Goal: Information Seeking & Learning: Learn about a topic

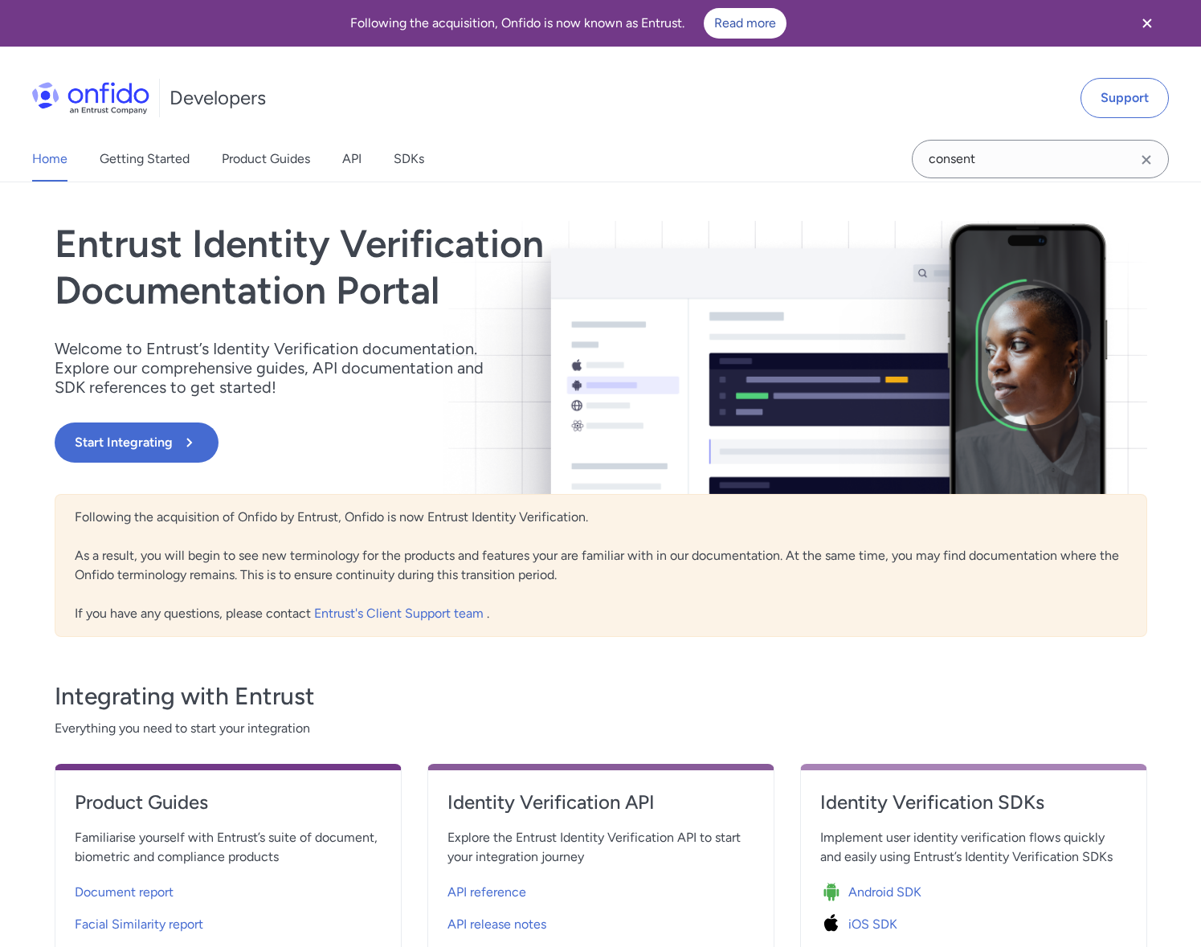
click at [1153, 160] on icon "Clear search field button" at bounding box center [1146, 159] width 19 height 19
click at [1095, 163] on input "Onfido search input field" at bounding box center [1040, 159] width 257 height 39
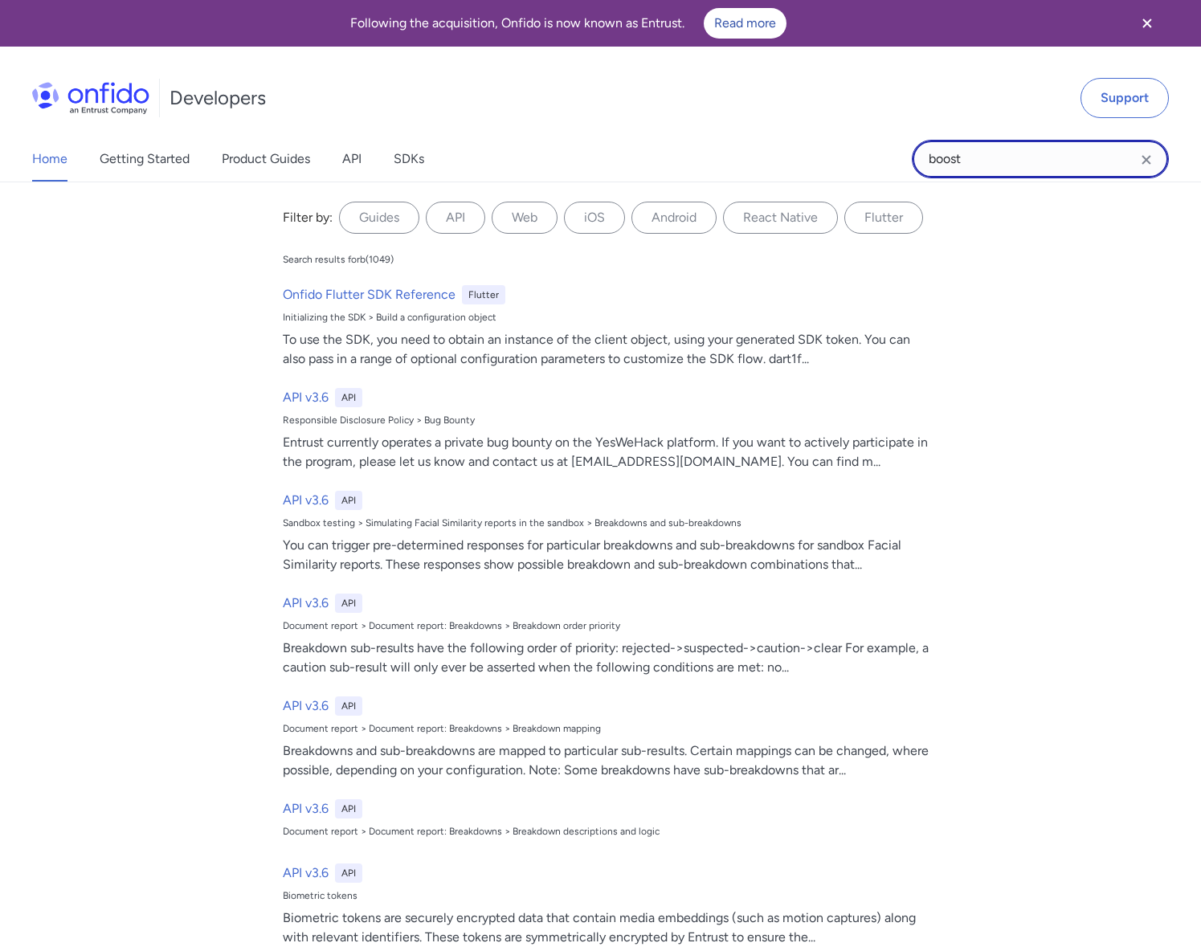
type input "boost"
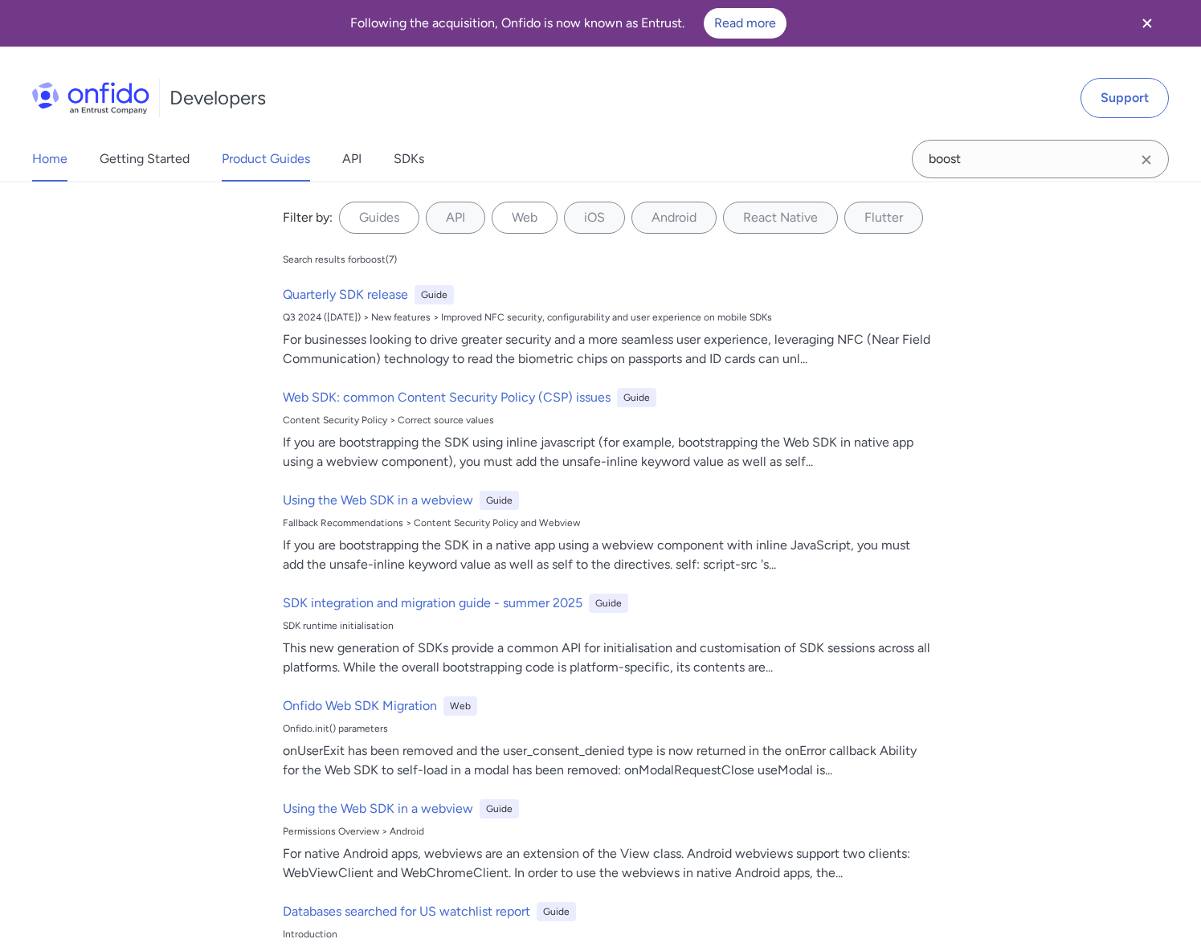
click at [276, 149] on link "Product Guides" at bounding box center [266, 159] width 88 height 45
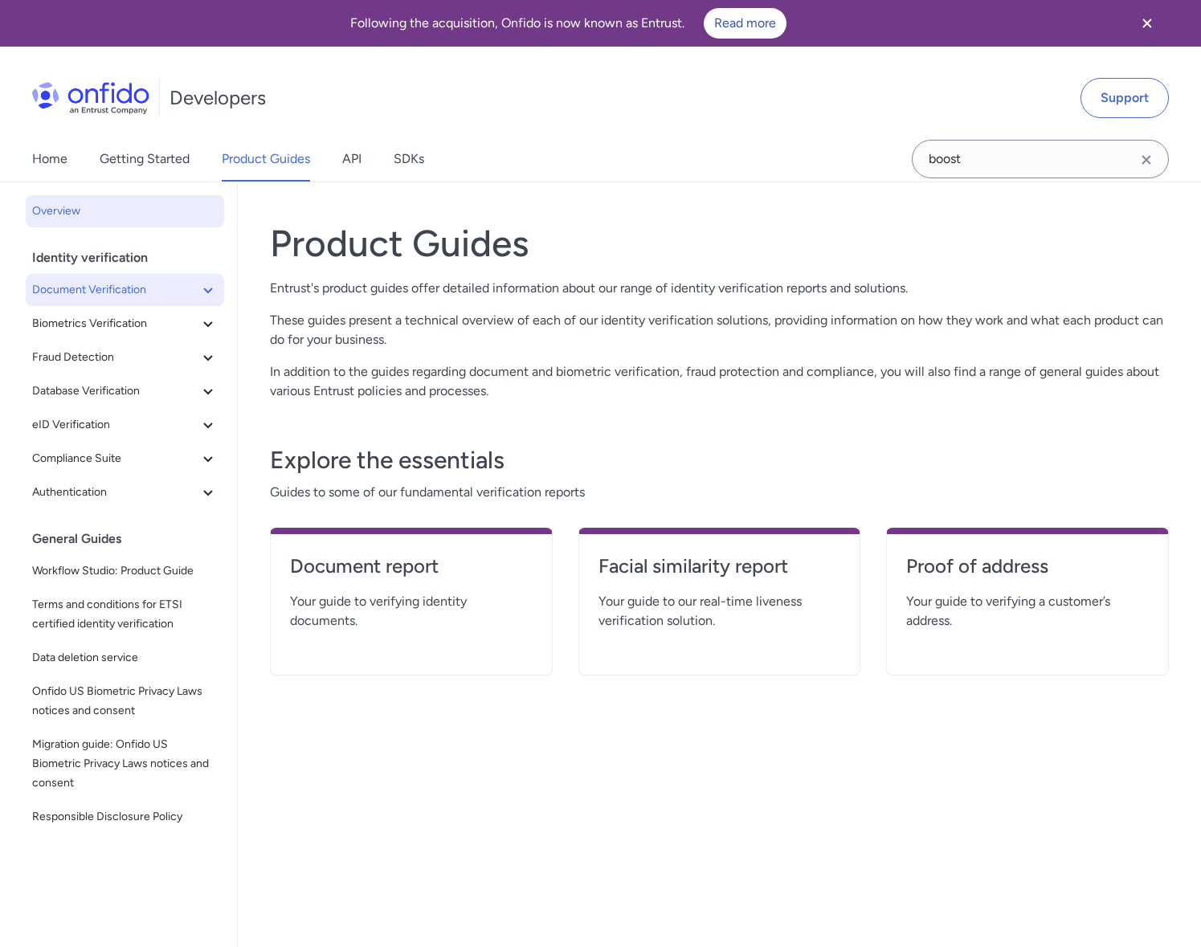
click at [129, 304] on button "Document Verification" at bounding box center [125, 290] width 198 height 32
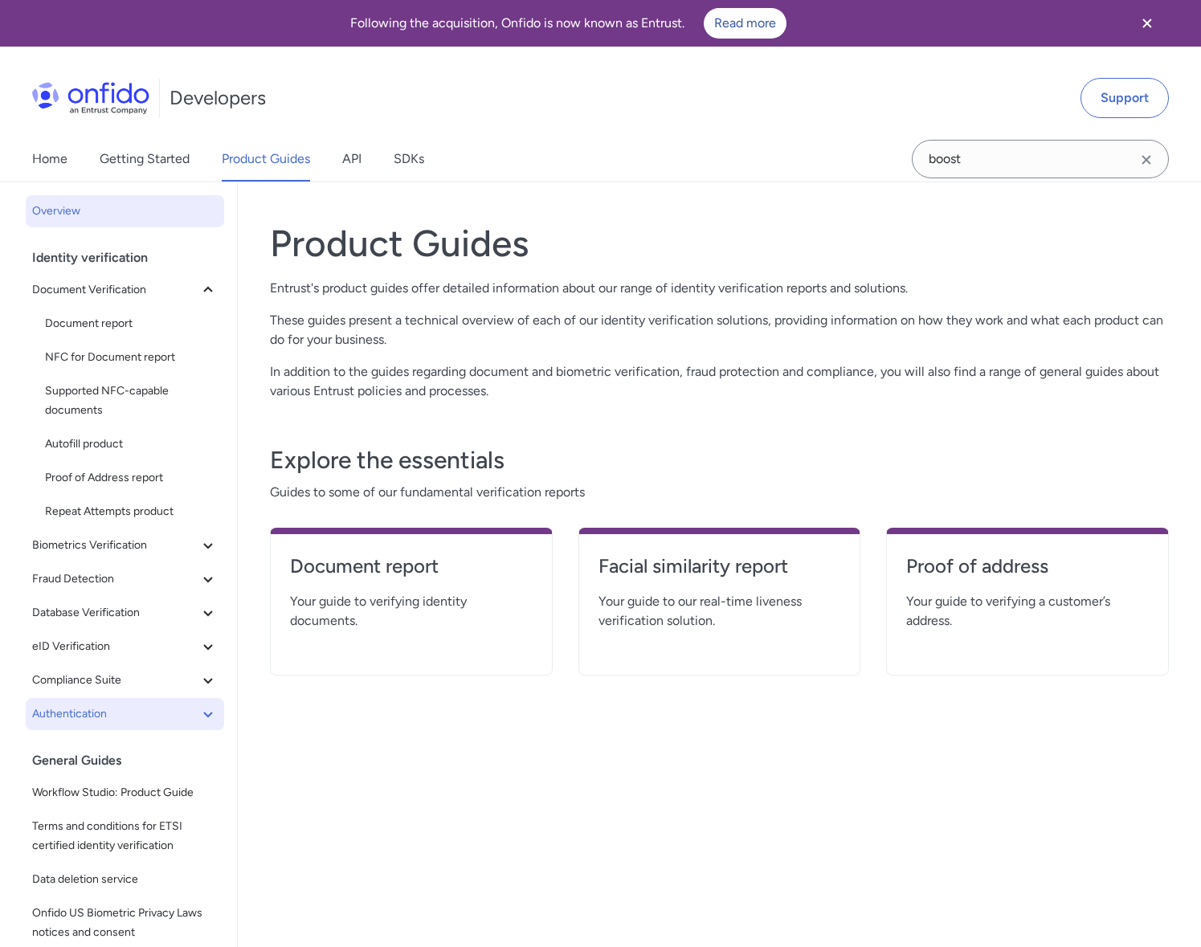
click at [178, 715] on span "Authentication" at bounding box center [115, 713] width 166 height 19
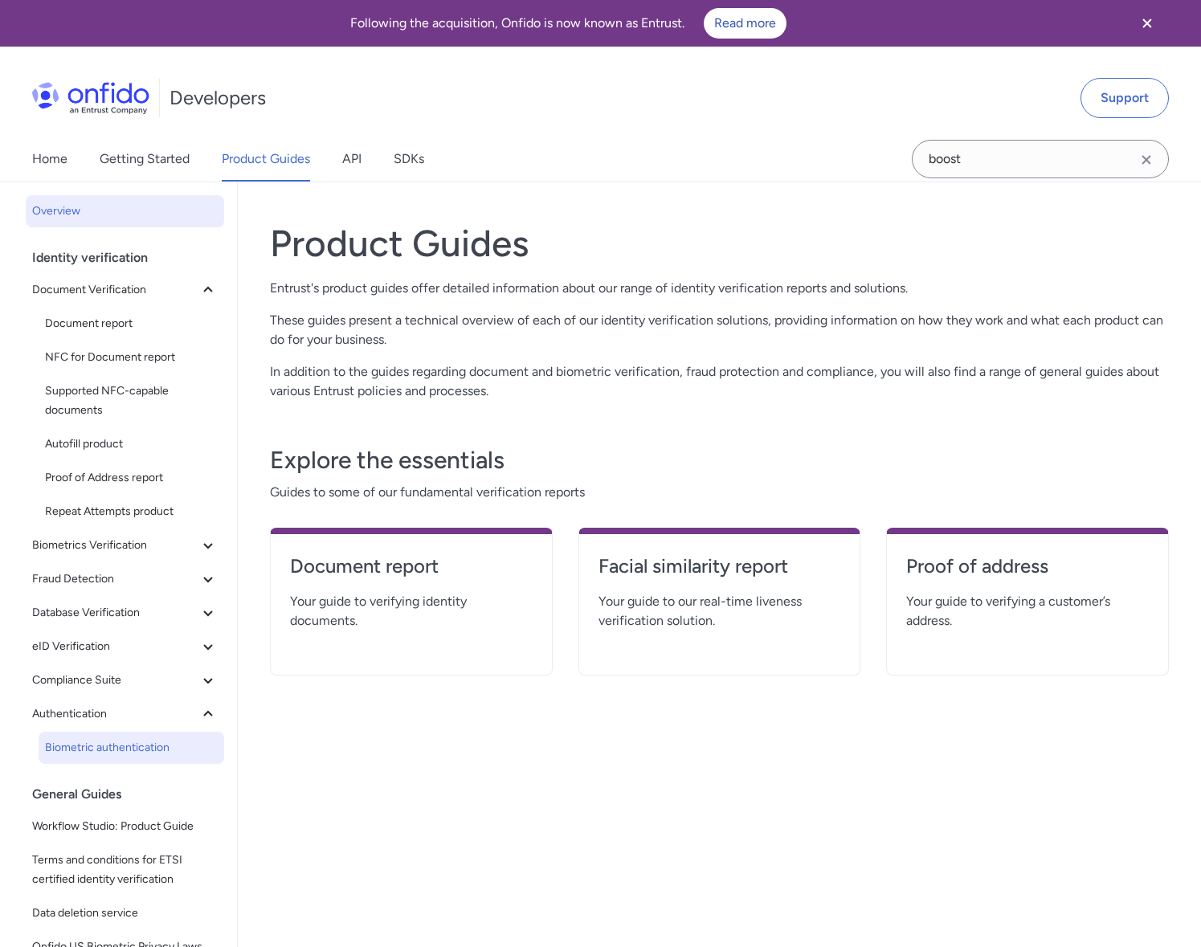
click at [186, 743] on span "Biometric authentication" at bounding box center [131, 747] width 173 height 19
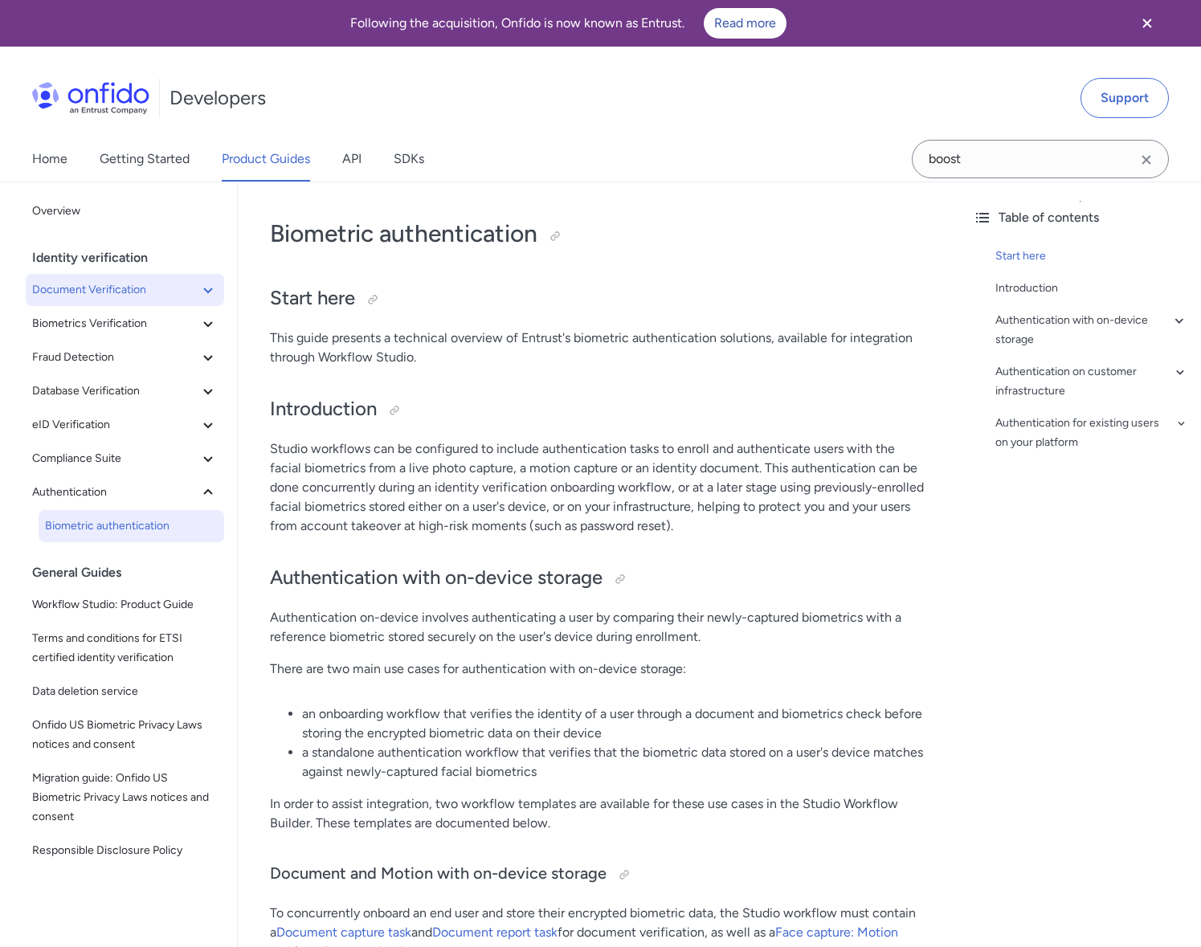
click at [116, 278] on button "Document Verification" at bounding box center [125, 290] width 198 height 32
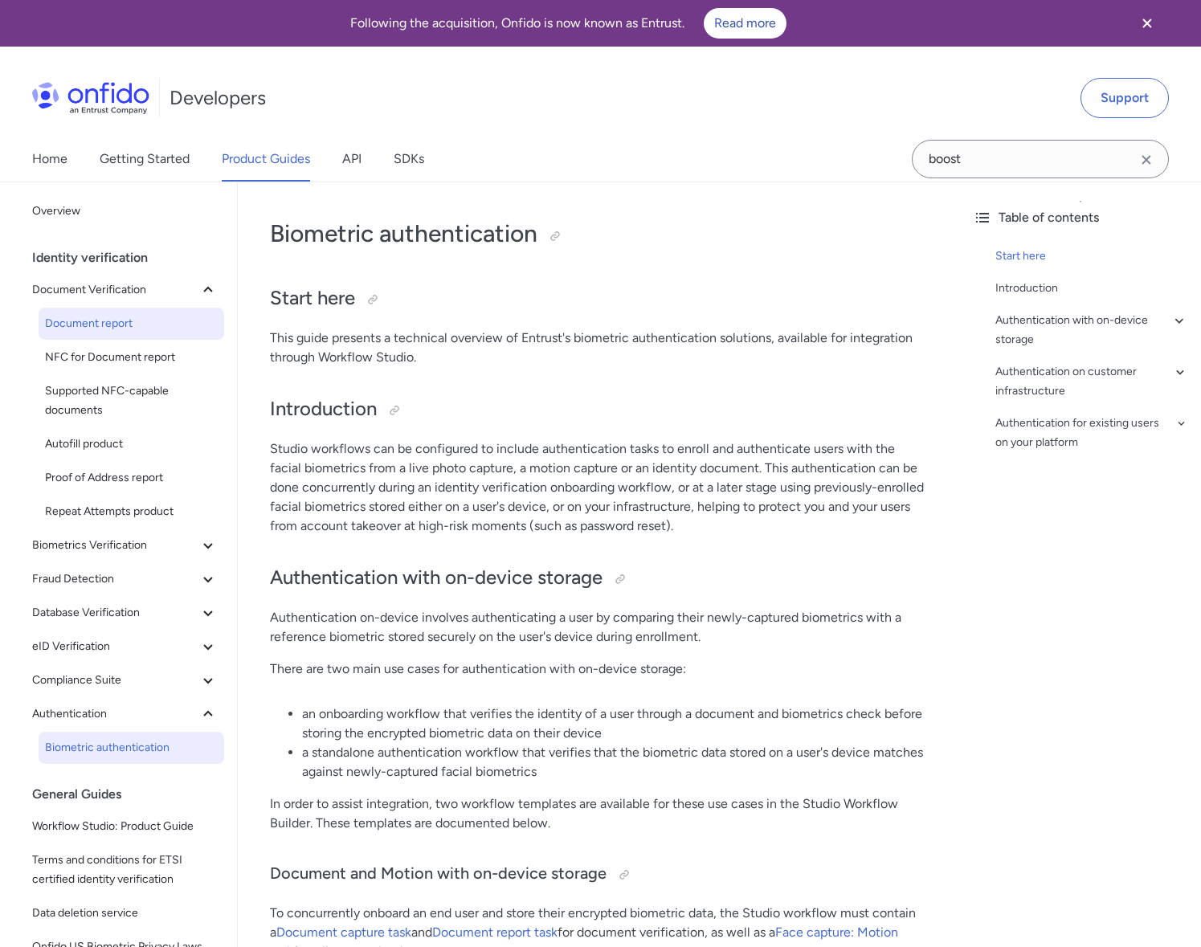
click at [139, 332] on span "Document report" at bounding box center [131, 323] width 173 height 19
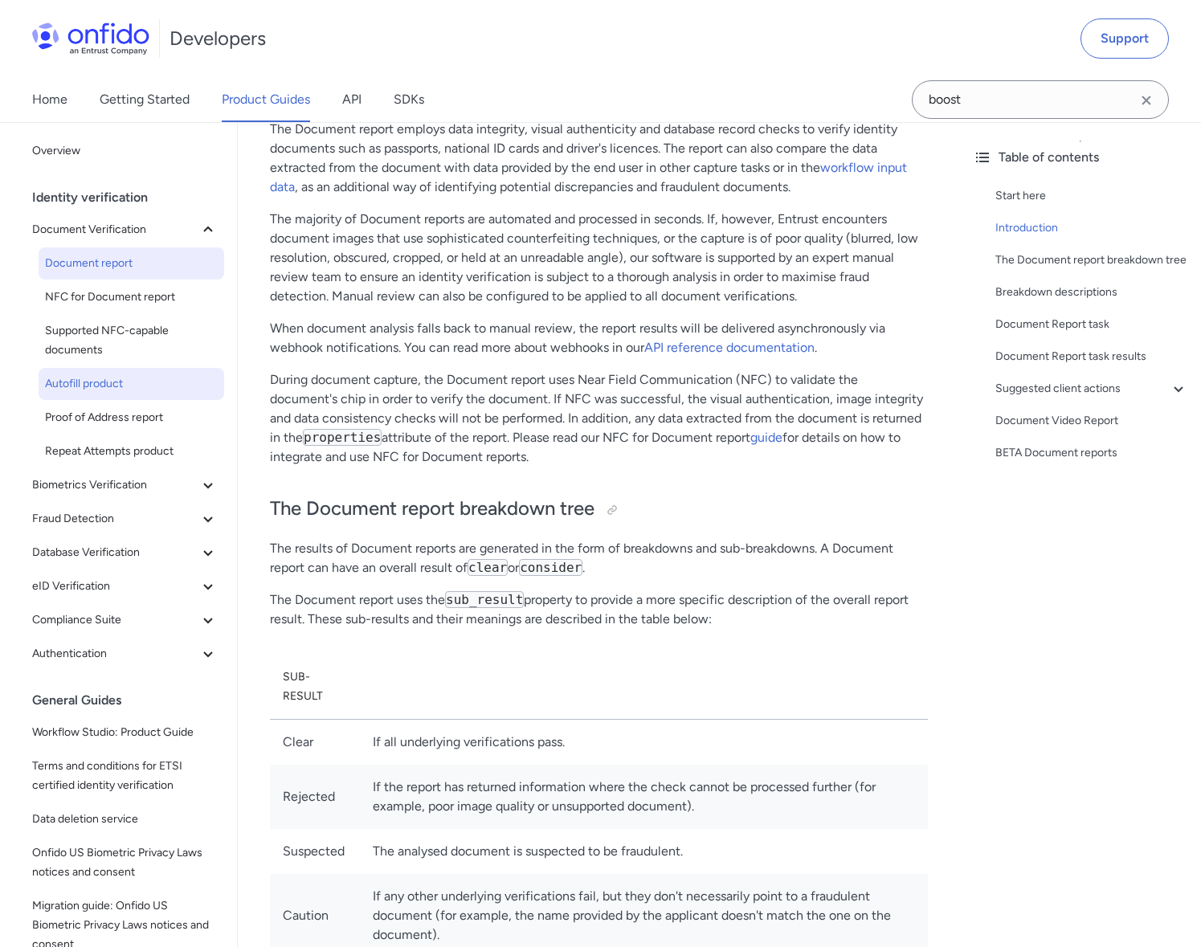
click at [148, 376] on span "Autofill product" at bounding box center [131, 383] width 173 height 19
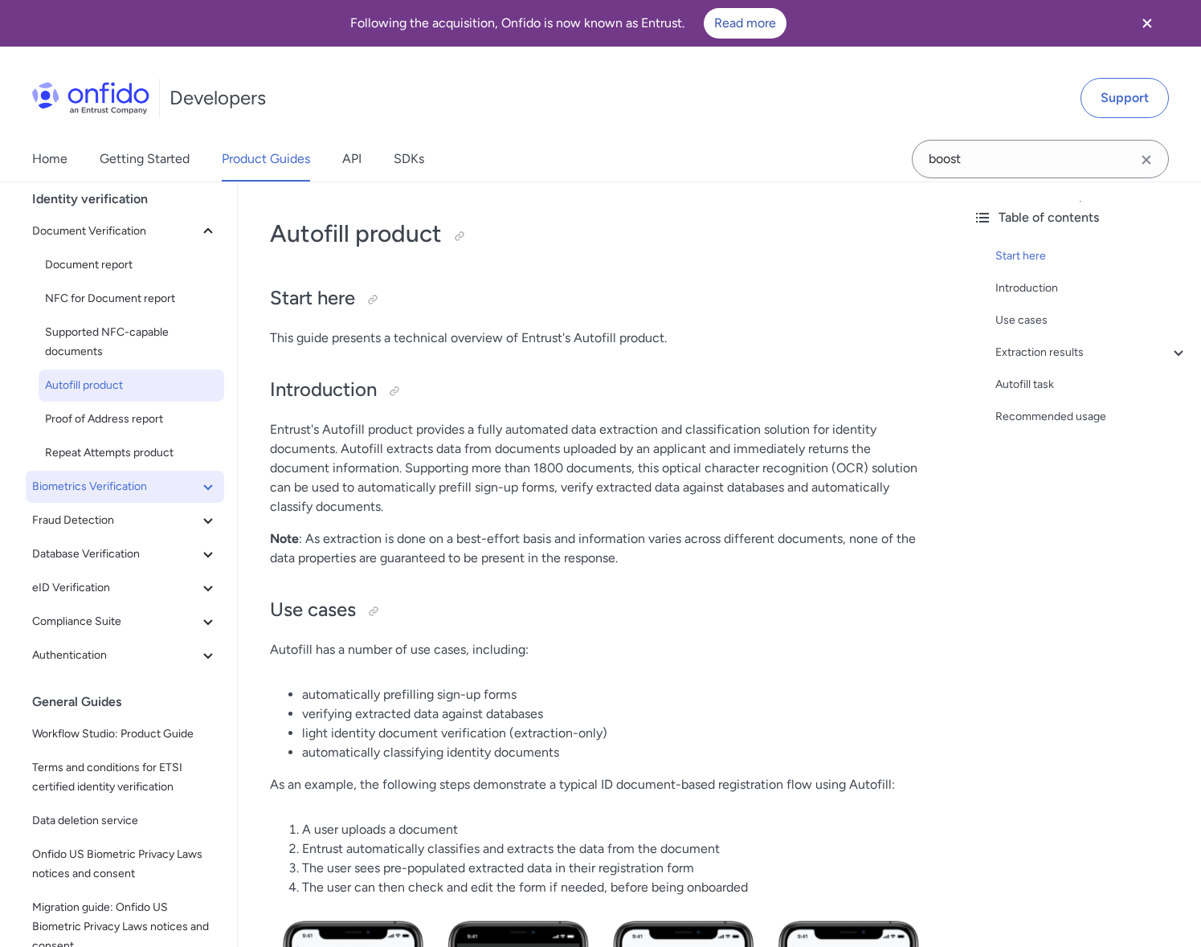
scroll to position [98, 0]
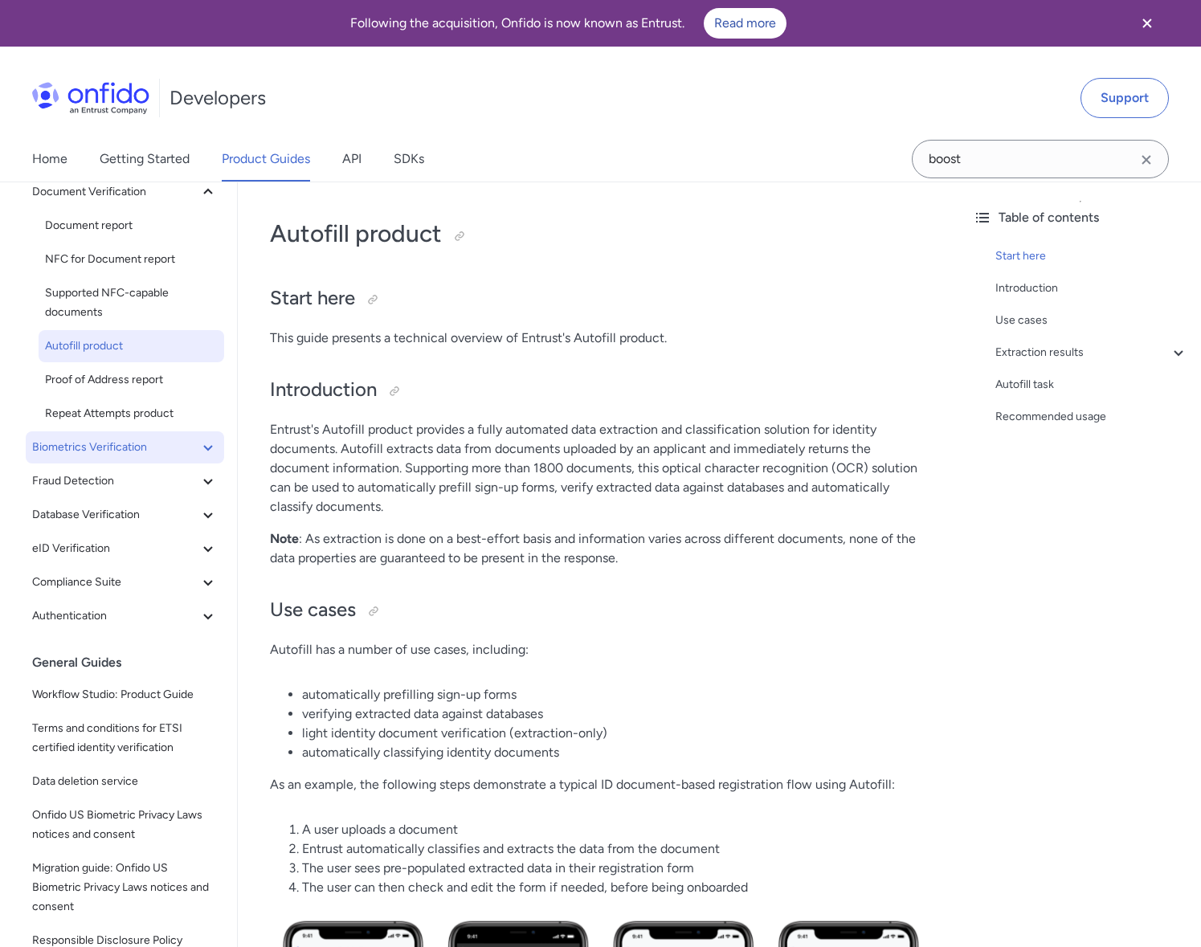
click at [198, 443] on icon at bounding box center [207, 447] width 19 height 19
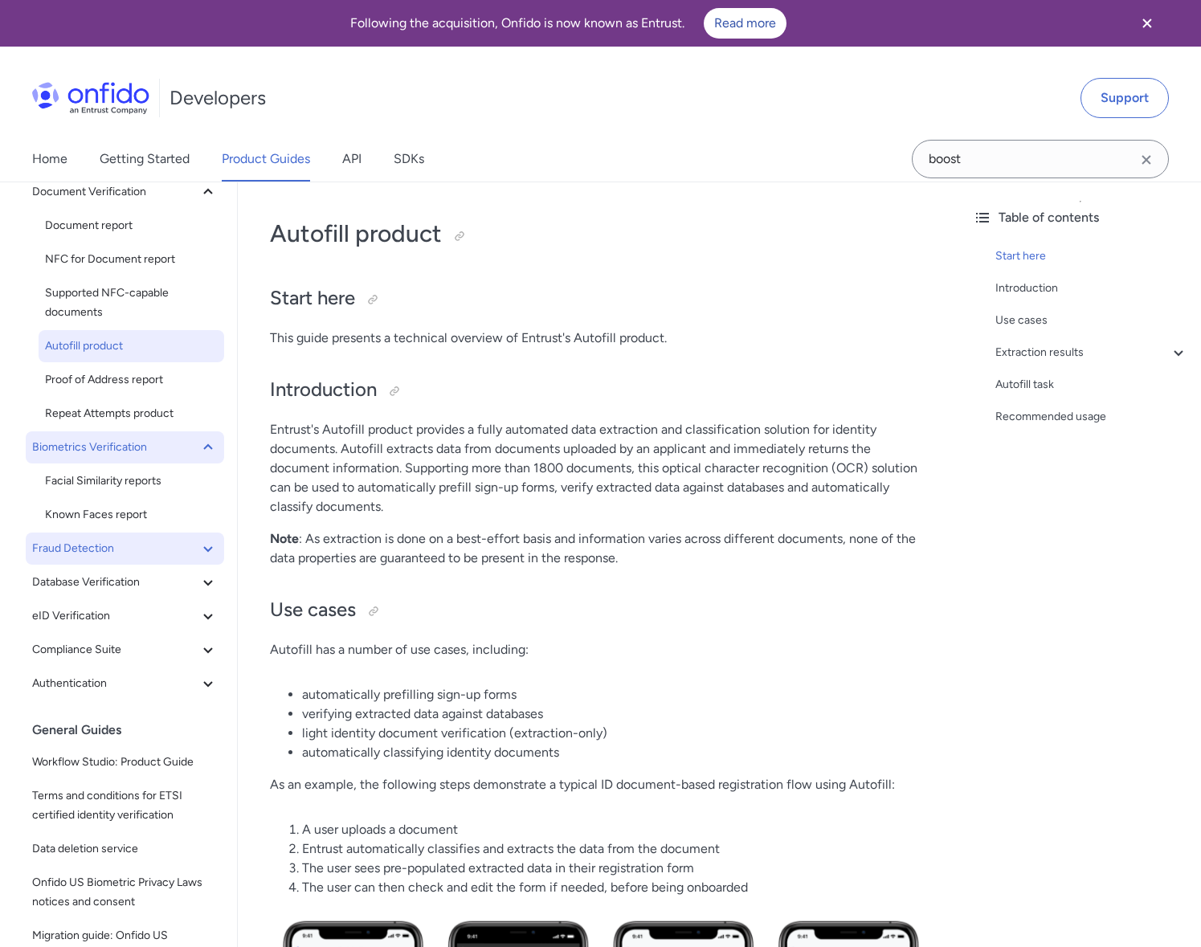
click at [176, 536] on button "Fraud Detection" at bounding box center [125, 549] width 198 height 32
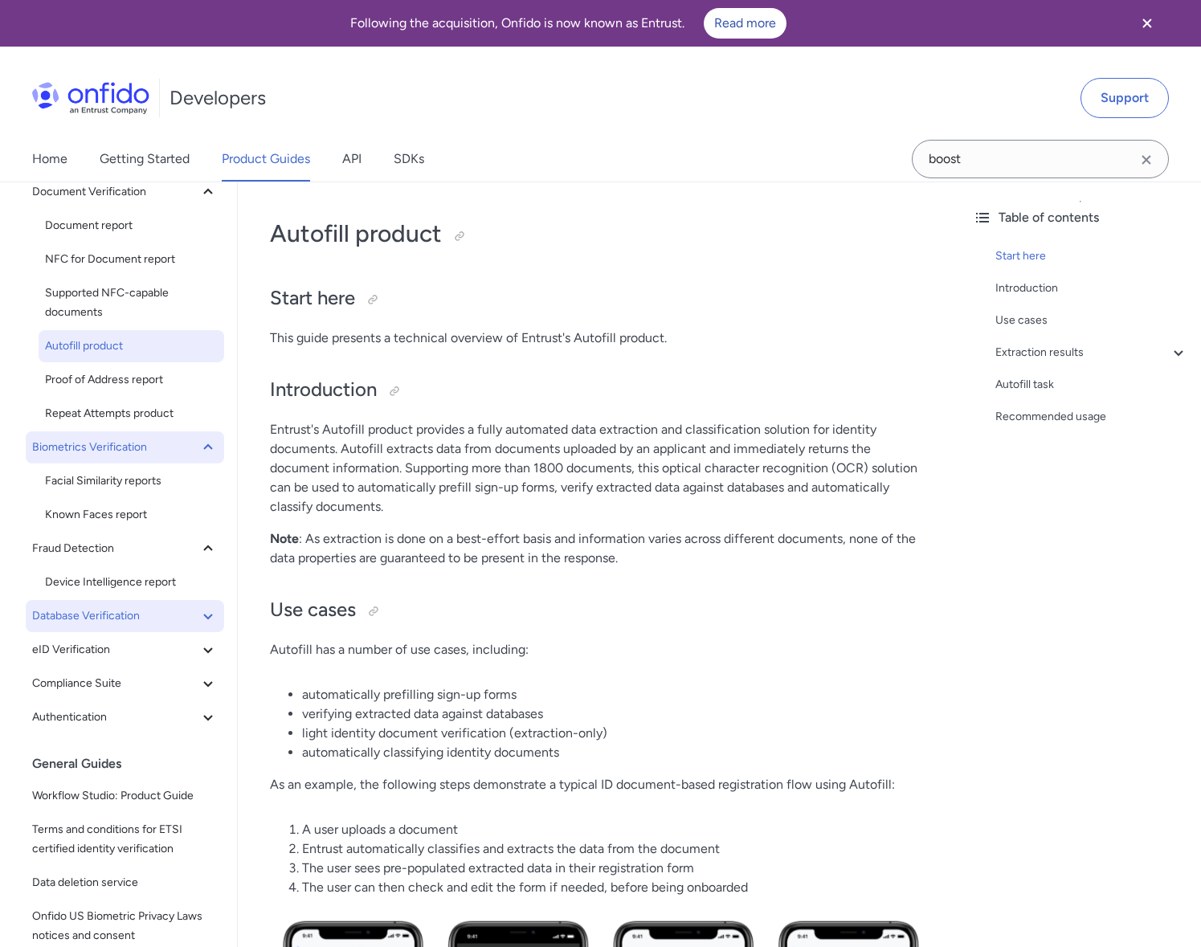
click at [198, 606] on icon at bounding box center [207, 615] width 19 height 19
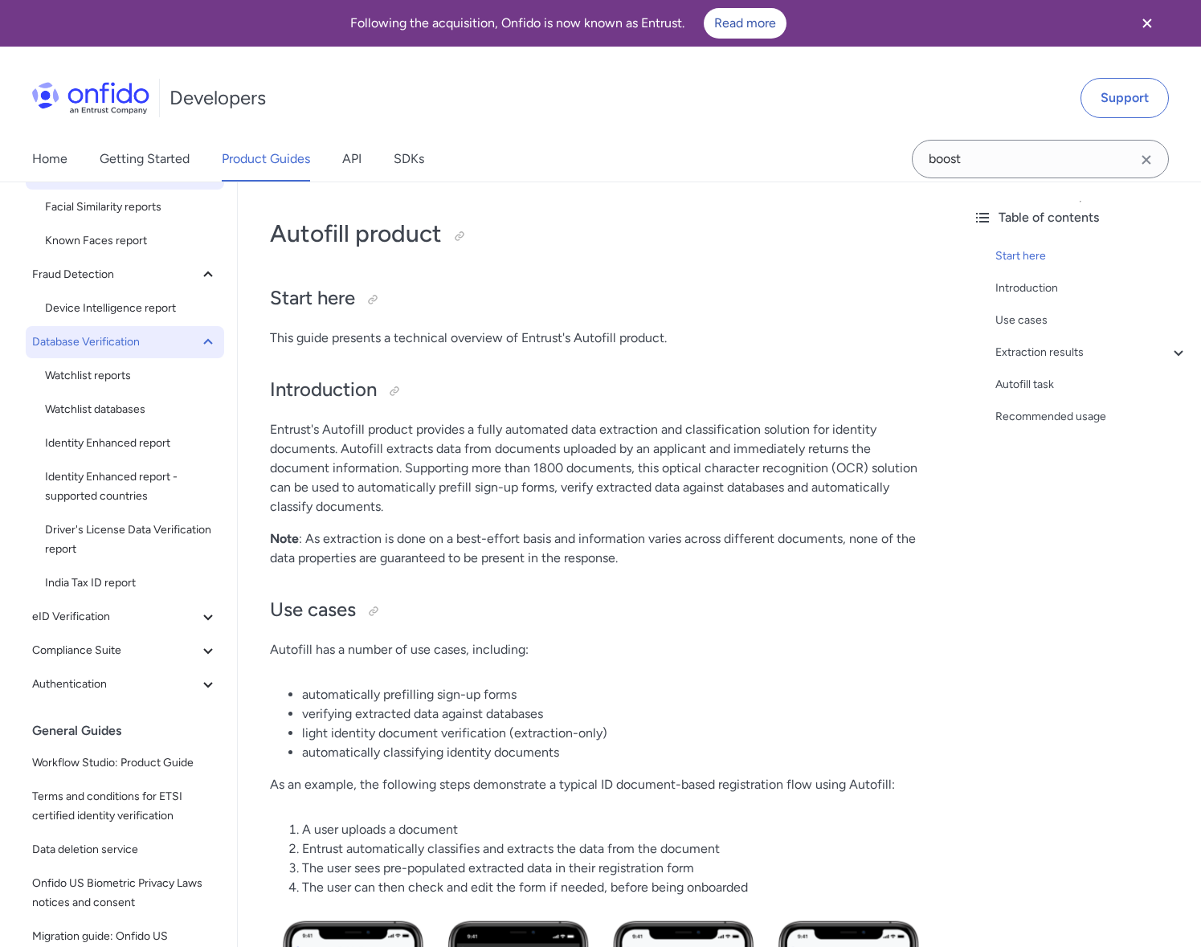
scroll to position [402, 0]
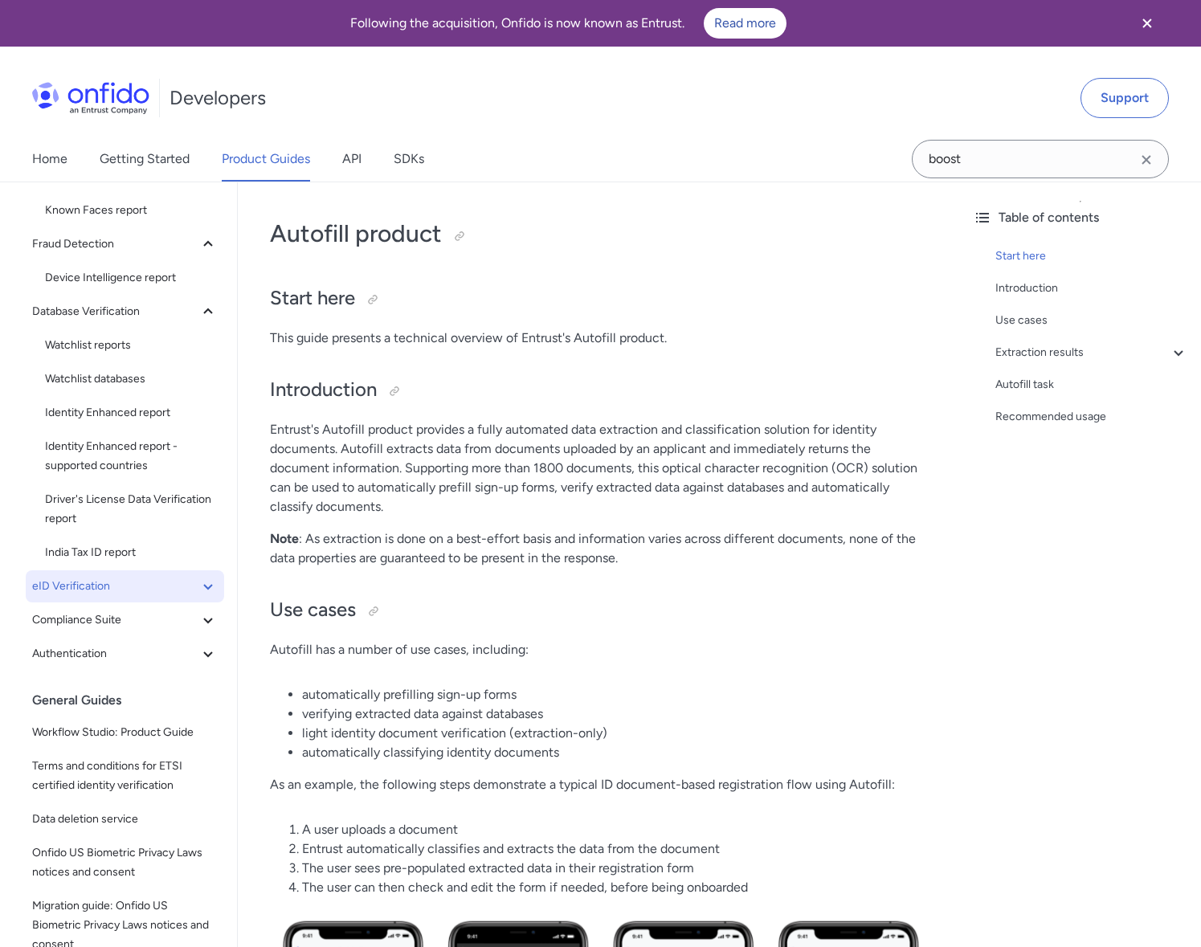
click at [149, 582] on span "eID Verification" at bounding box center [115, 586] width 166 height 19
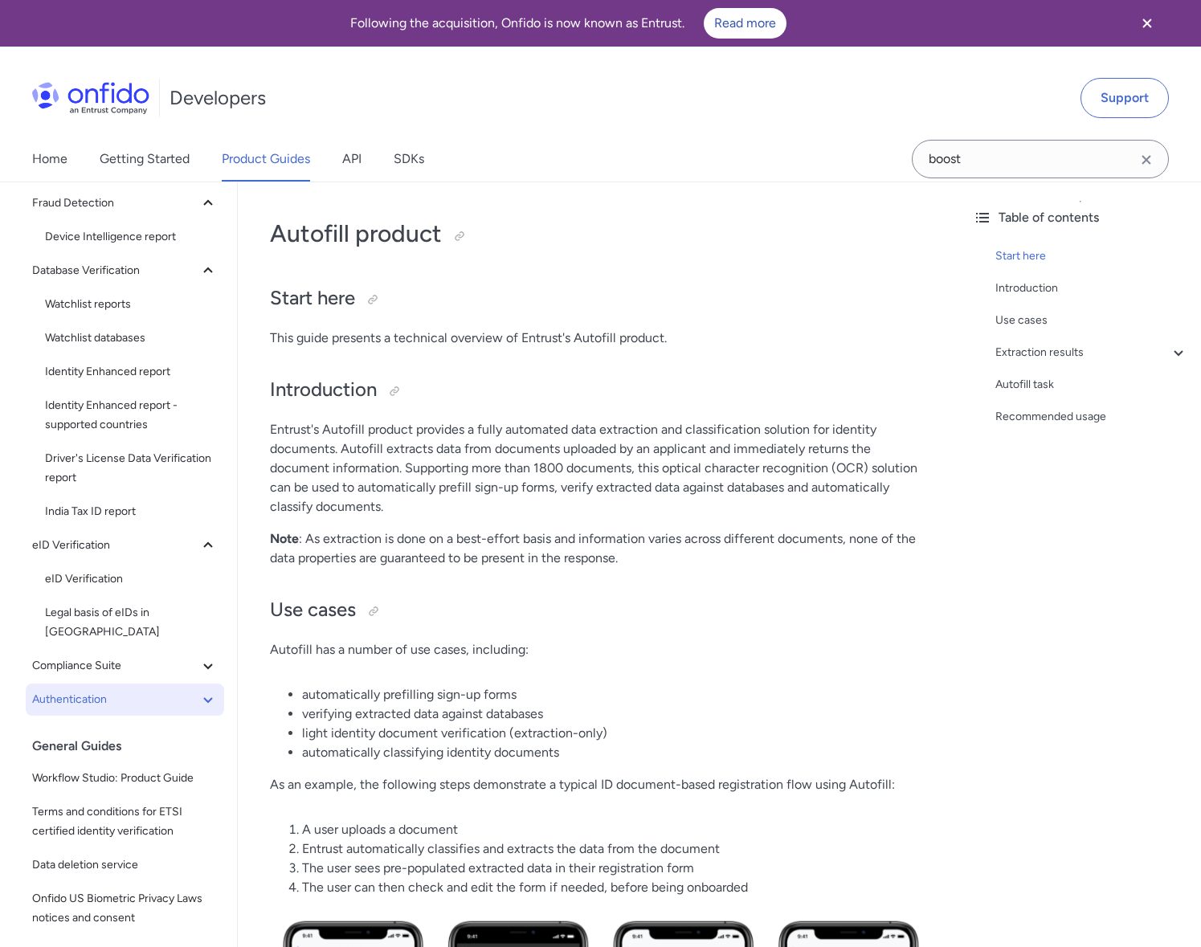
scroll to position [536, 0]
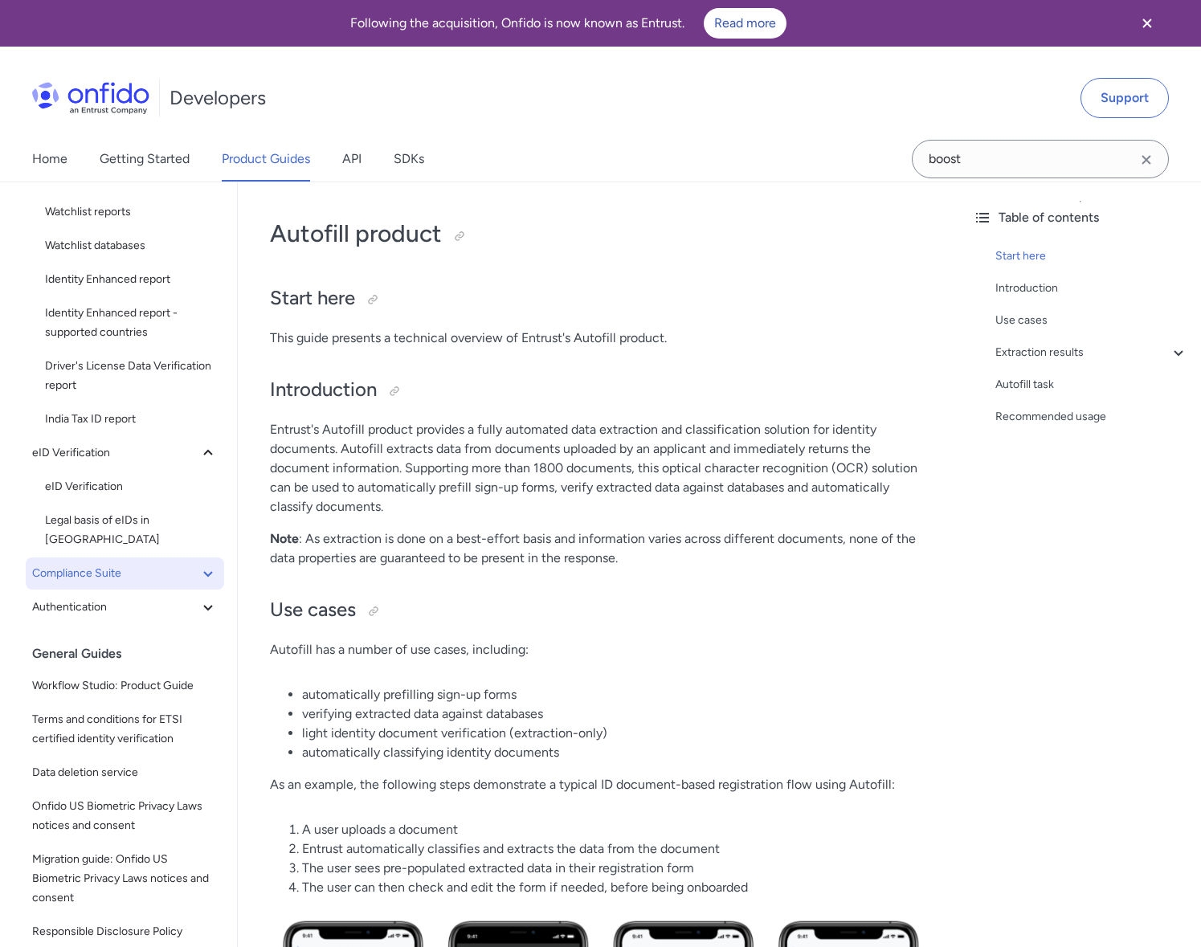
click at [155, 564] on span "Compliance Suite" at bounding box center [115, 573] width 166 height 19
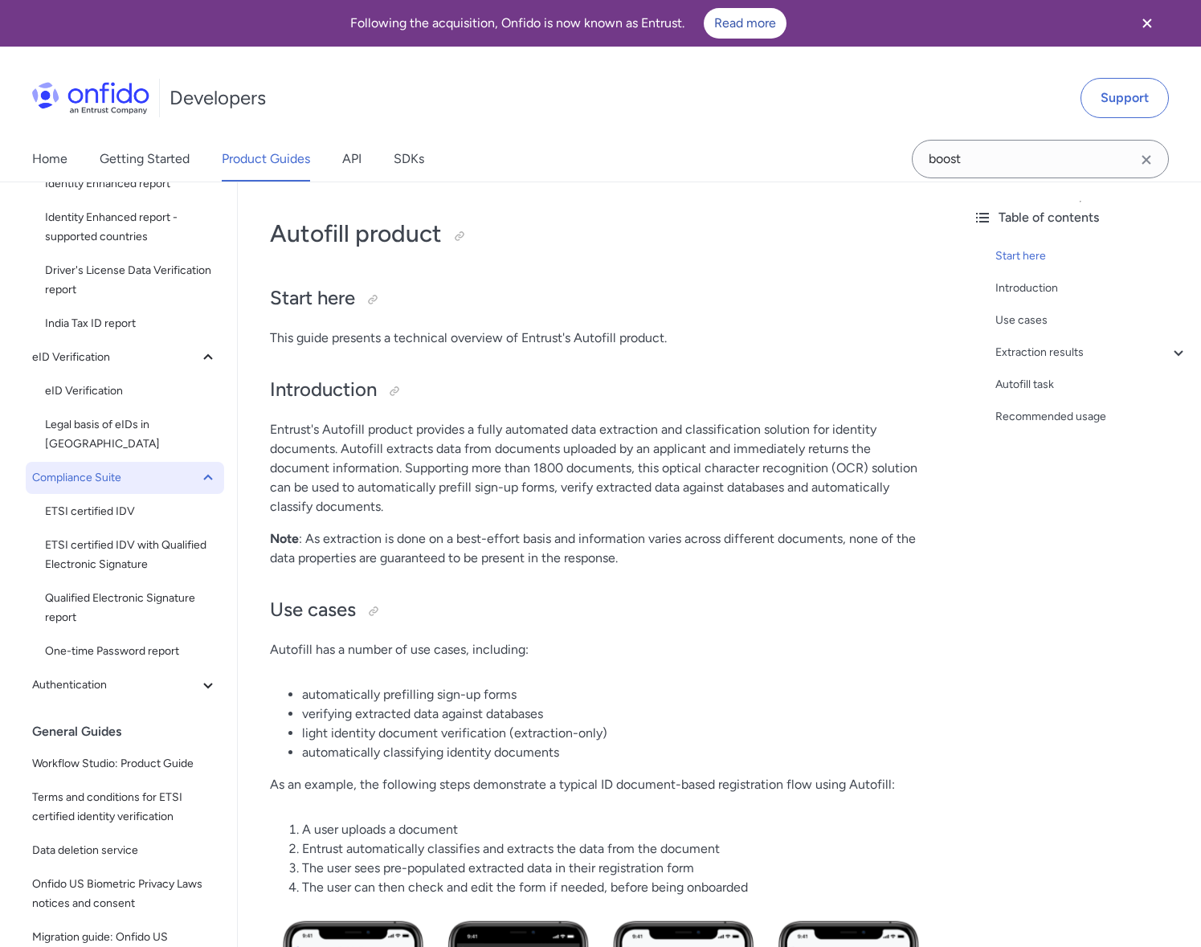
scroll to position [658, 0]
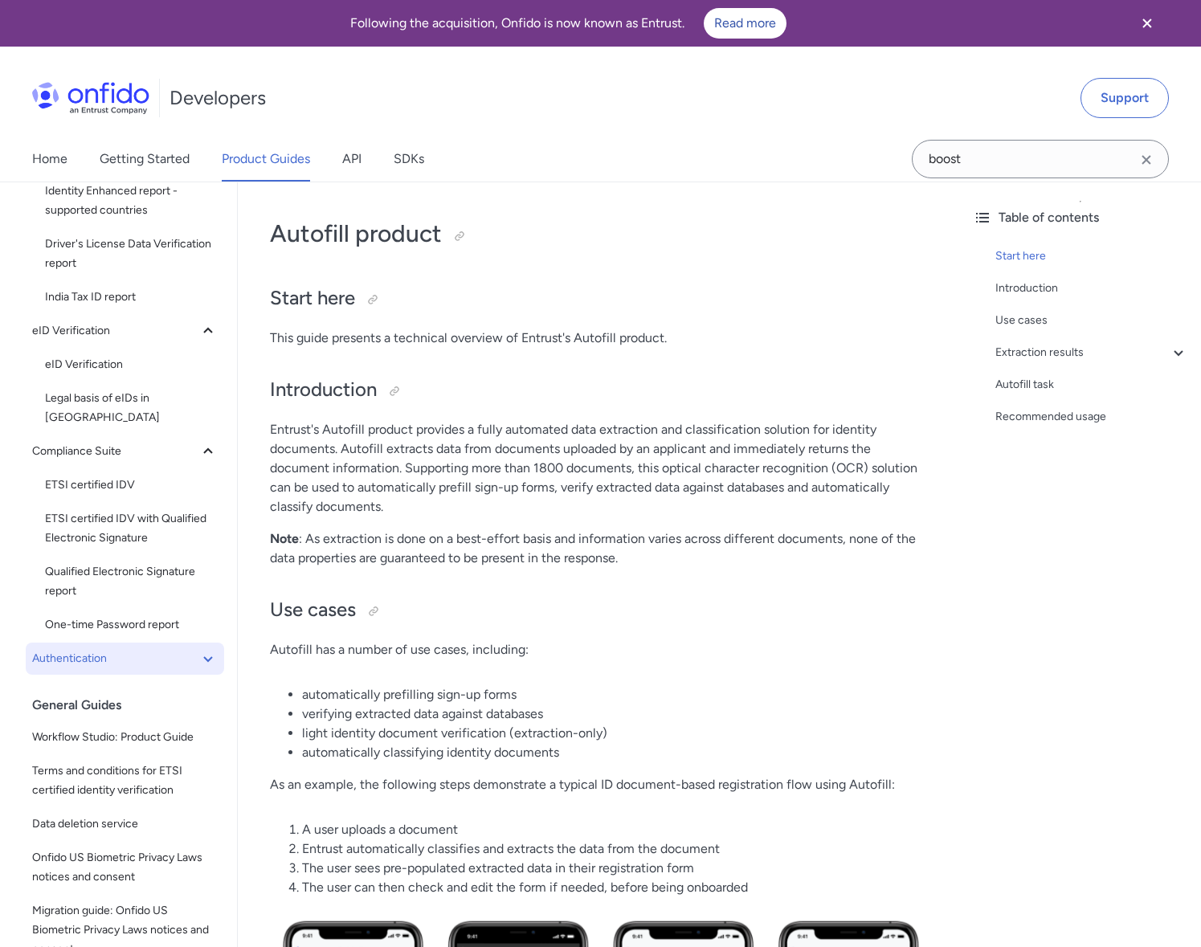
click at [159, 649] on span "Authentication" at bounding box center [115, 658] width 166 height 19
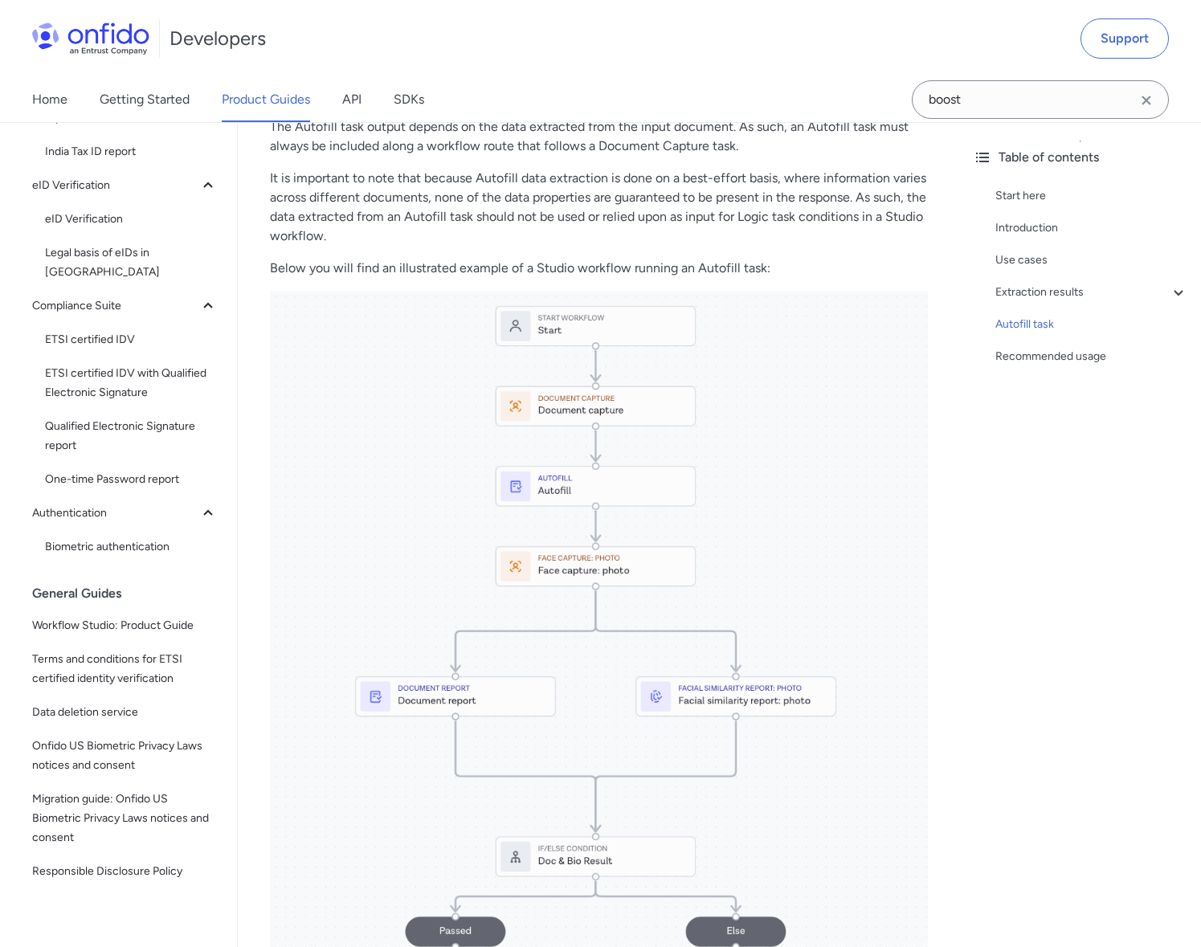
scroll to position [1906, 0]
